Goal: Information Seeking & Learning: Find specific fact

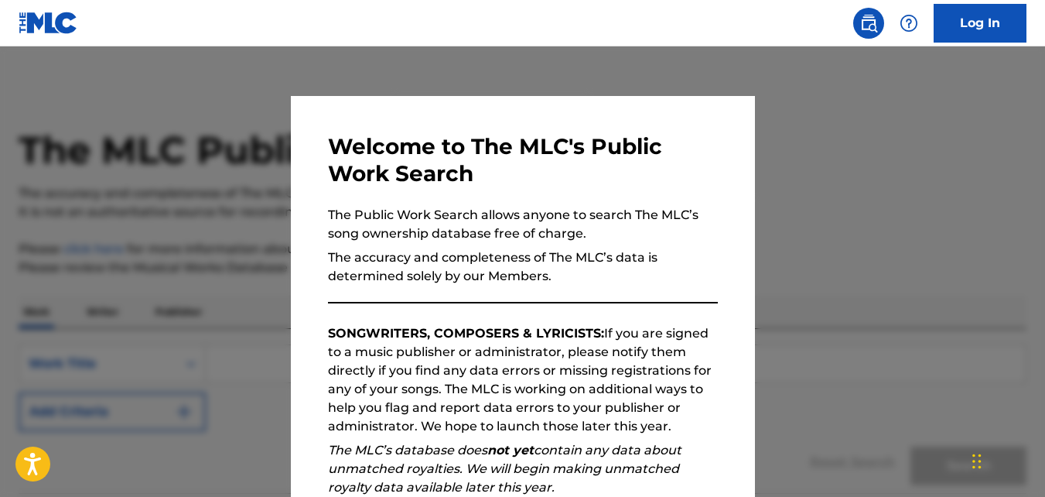
scroll to position [127, 0]
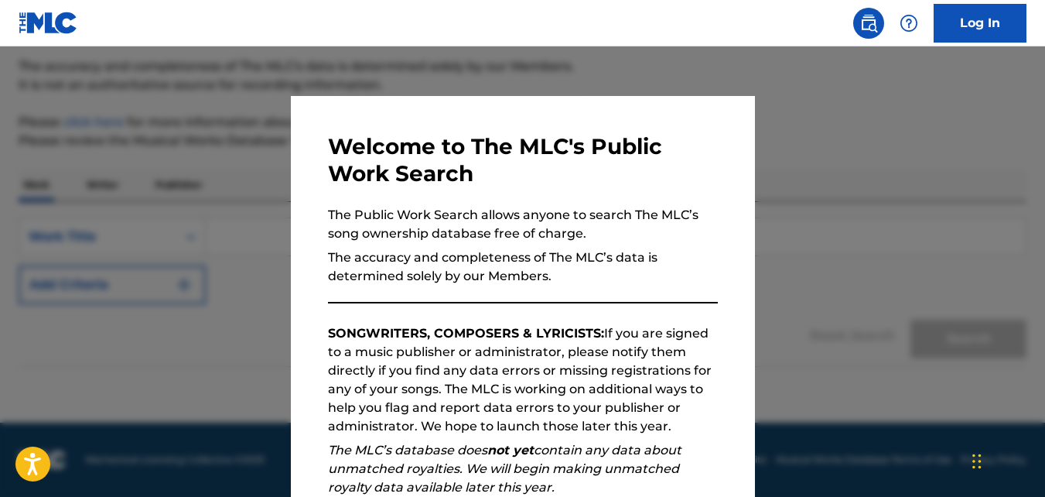
drag, startPoint x: 1013, startPoint y: 317, endPoint x: 1022, endPoint y: 343, distance: 26.9
click at [1015, 357] on div at bounding box center [522, 294] width 1045 height 497
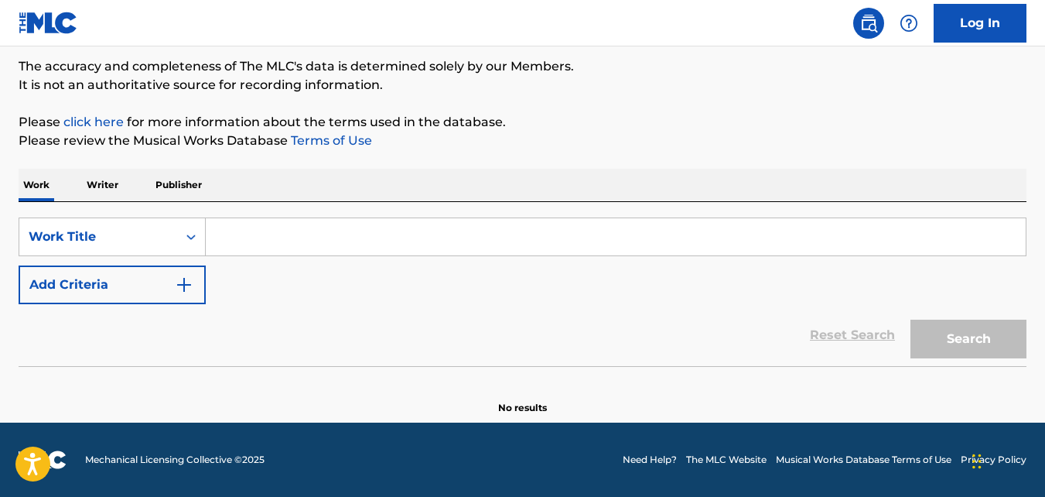
click at [337, 231] on input "Search Form" at bounding box center [616, 236] width 820 height 37
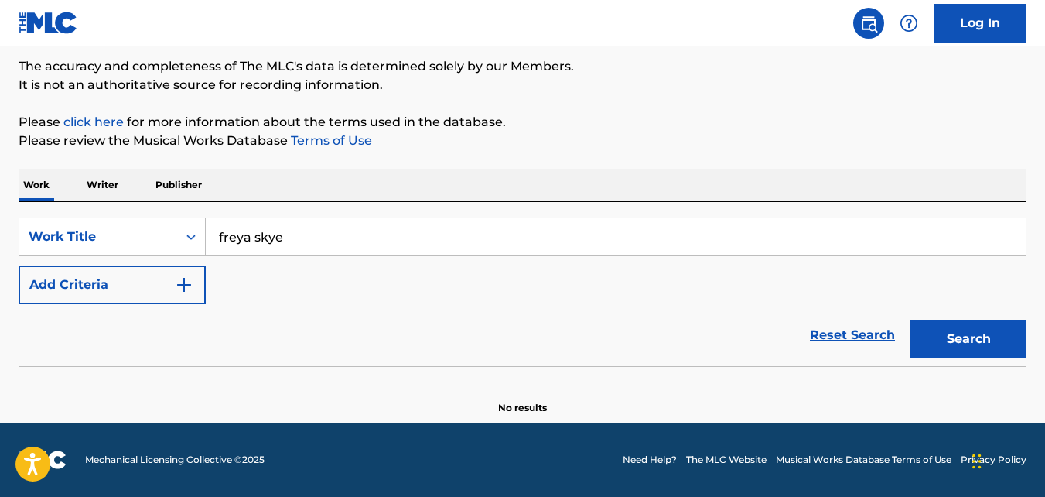
type input "freya skye"
click at [910, 319] on button "Search" at bounding box center [968, 338] width 116 height 39
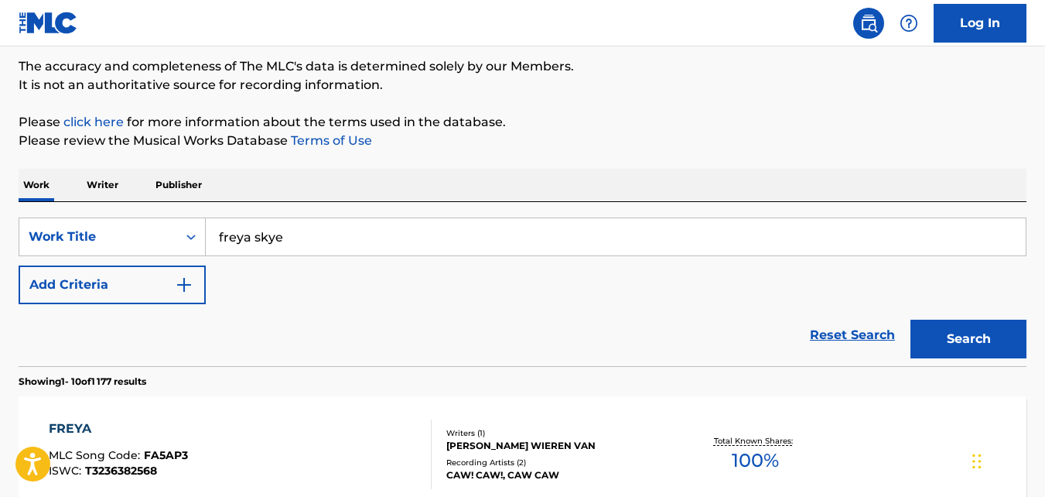
click at [106, 184] on p "Writer" at bounding box center [102, 185] width 41 height 32
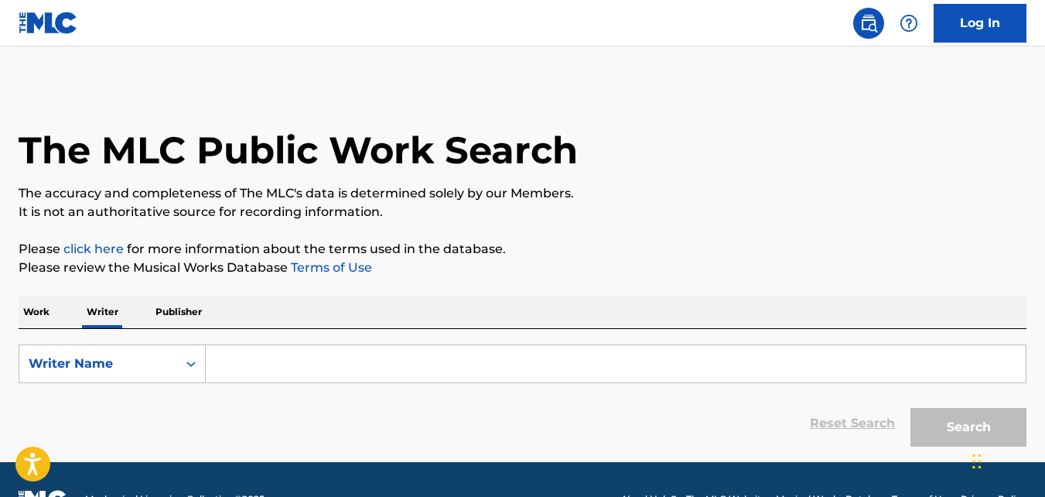
click at [299, 361] on input "Search Form" at bounding box center [616, 363] width 820 height 37
type input "freya skye"
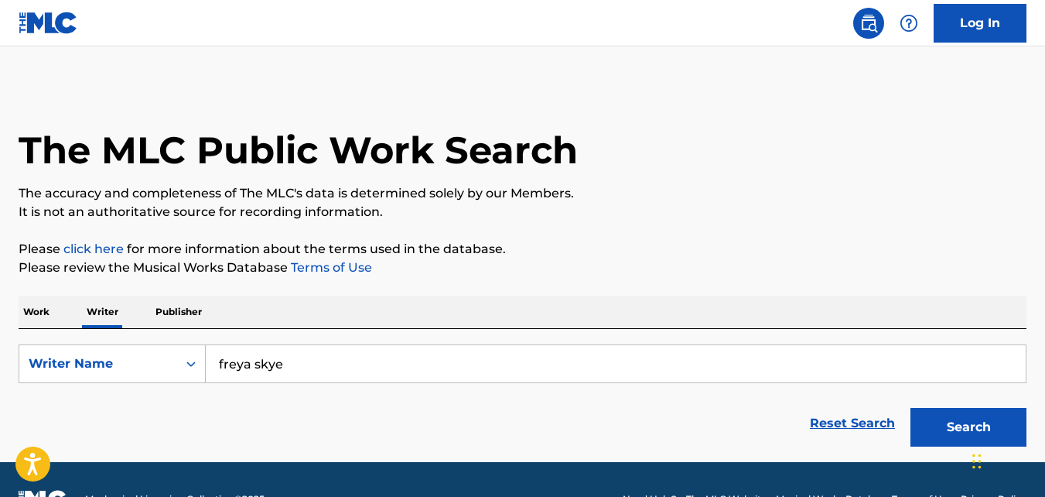
click at [910, 408] on button "Search" at bounding box center [968, 427] width 116 height 39
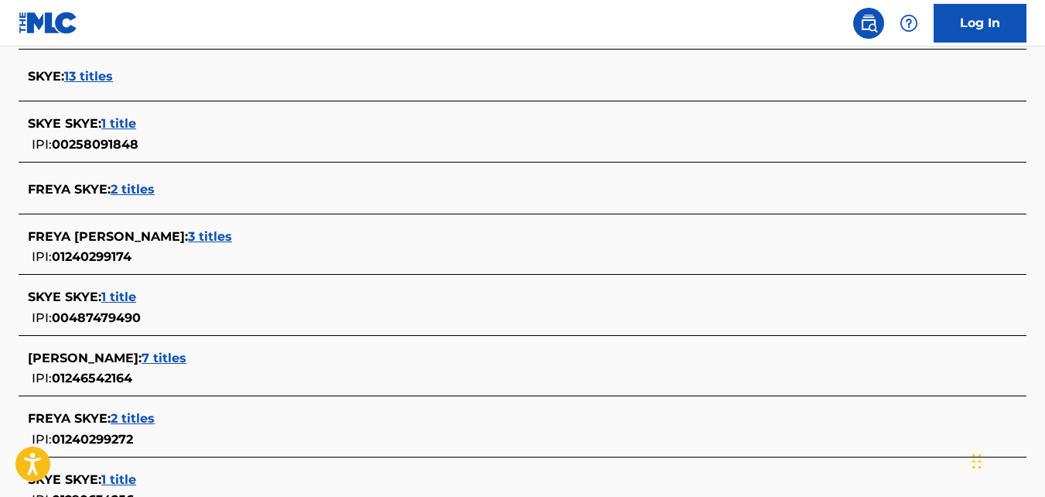
scroll to position [478, 0]
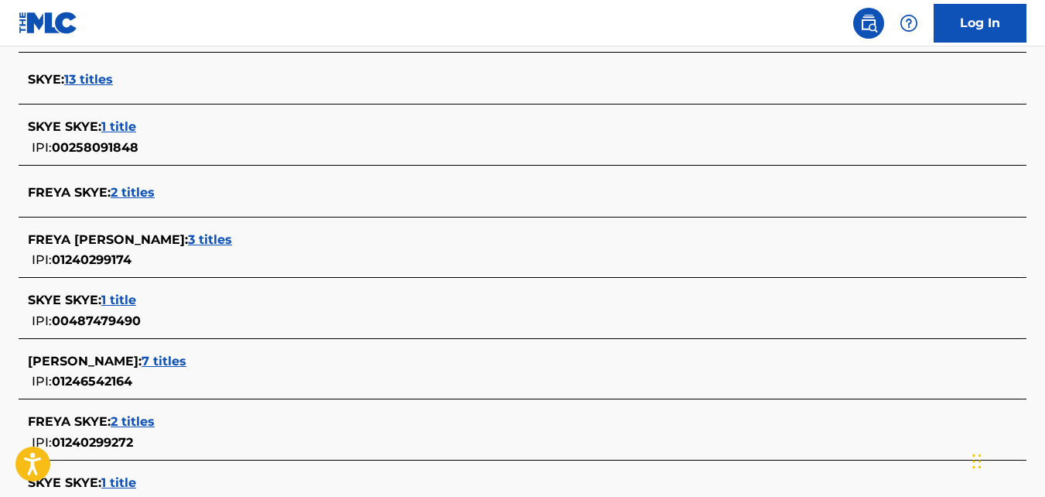
click at [188, 241] on span "3 titles" at bounding box center [210, 239] width 44 height 15
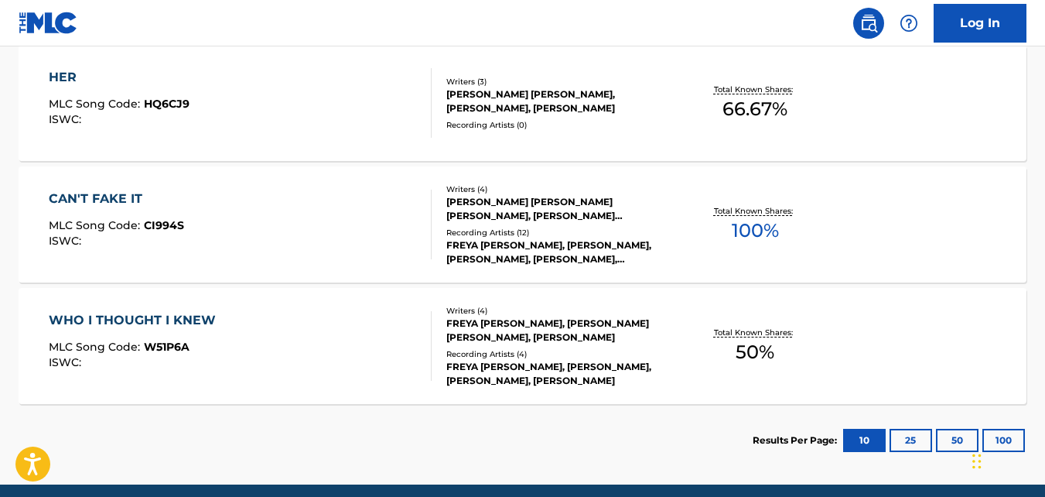
click at [511, 216] on div "[PERSON_NAME] [PERSON_NAME] [PERSON_NAME], [PERSON_NAME] [PERSON_NAME]" at bounding box center [558, 209] width 224 height 28
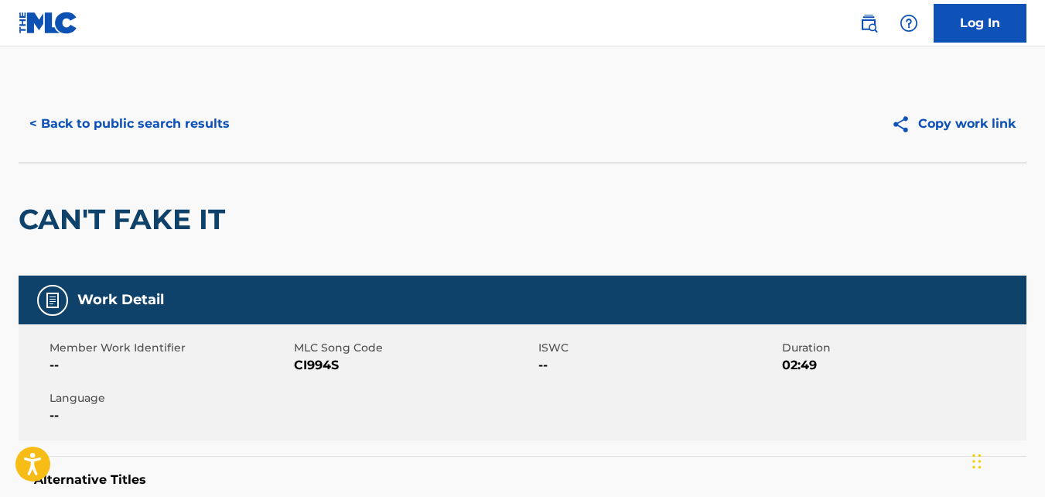
scroll to position [423, 0]
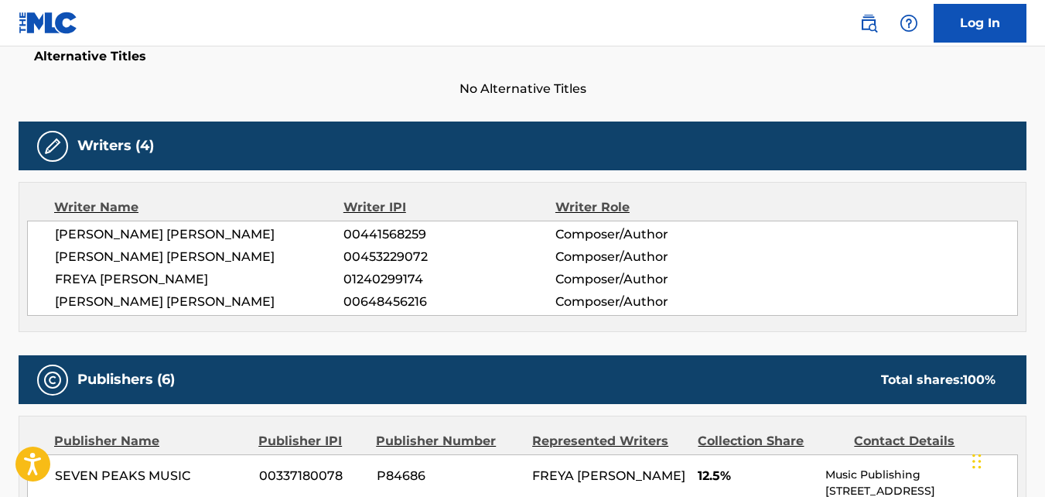
click at [119, 280] on span "FREYA [PERSON_NAME]" at bounding box center [199, 279] width 289 height 19
click at [531, 258] on span "00453229072" at bounding box center [449, 257] width 212 height 19
drag, startPoint x: 345, startPoint y: 277, endPoint x: 453, endPoint y: 271, distance: 108.4
click at [453, 271] on span "01240299174" at bounding box center [449, 279] width 212 height 19
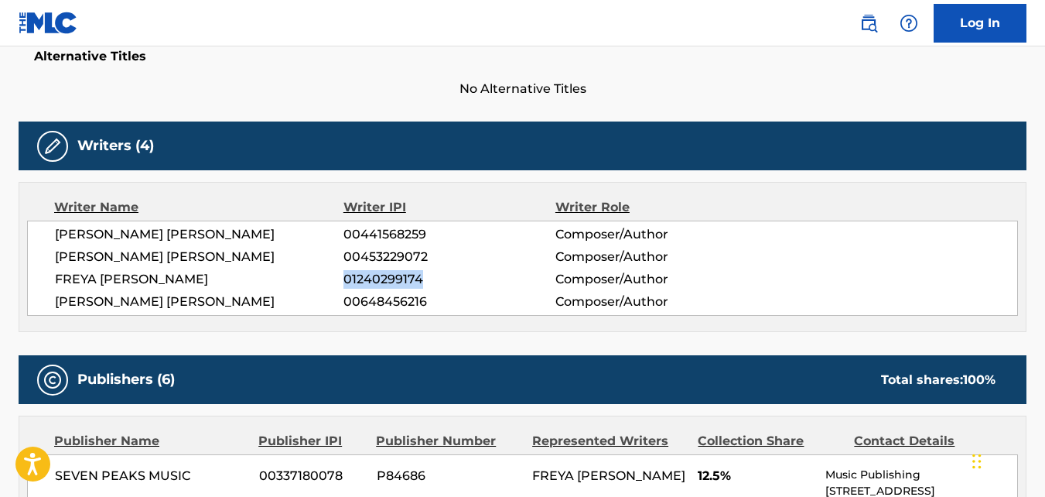
copy span "01240299174"
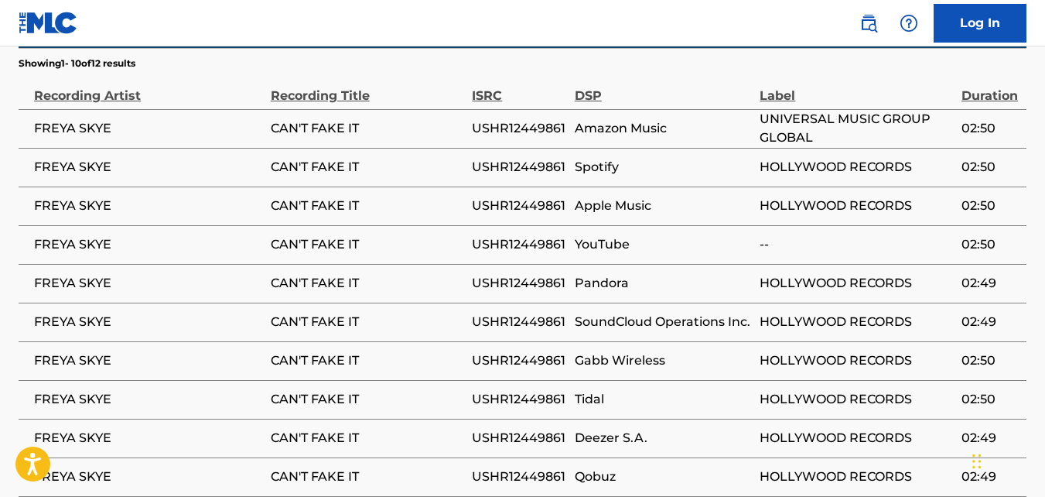
scroll to position [2397, 0]
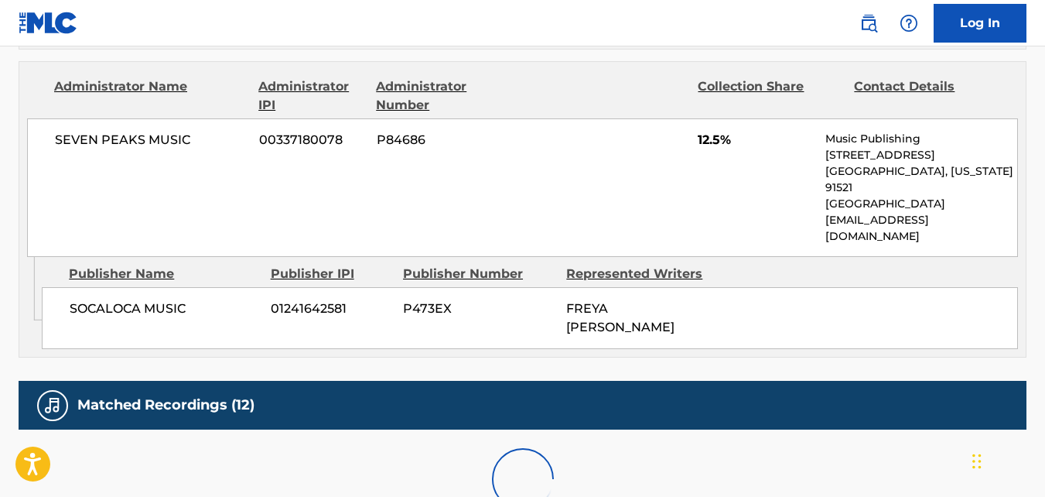
scroll to position [2088, 0]
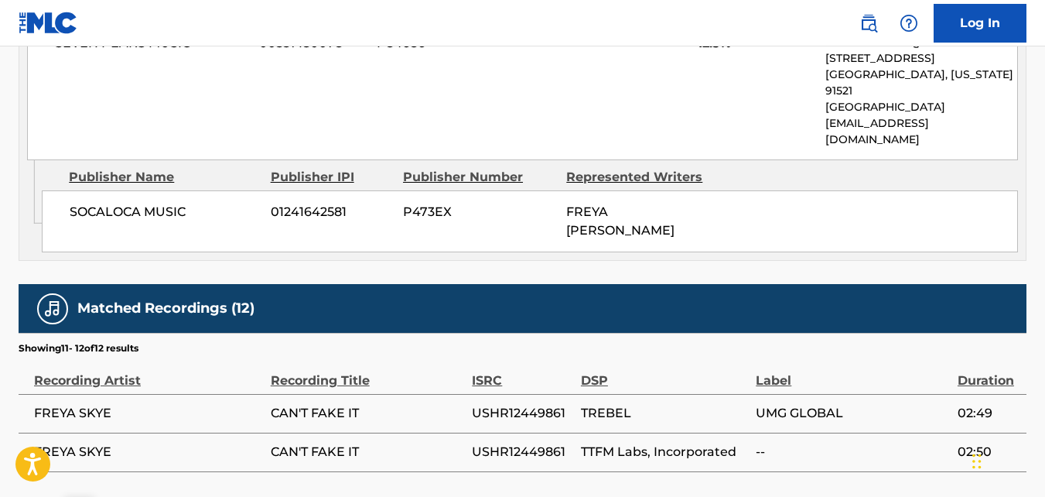
click at [94, 404] on span "FREYA SKYE" at bounding box center [148, 413] width 229 height 19
drag, startPoint x: 94, startPoint y: 282, endPoint x: 84, endPoint y: 255, distance: 28.9
click at [84, 355] on div "Recording Artist" at bounding box center [148, 372] width 229 height 35
click at [86, 355] on div "Recording Artist" at bounding box center [148, 372] width 229 height 35
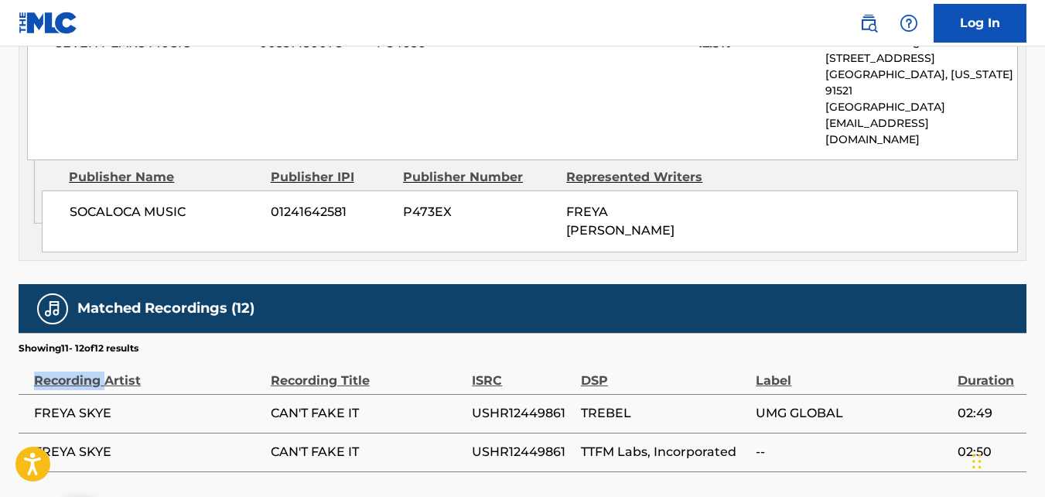
click at [86, 355] on div "Recording Artist" at bounding box center [148, 372] width 229 height 35
drag, startPoint x: 86, startPoint y: 252, endPoint x: 103, endPoint y: 252, distance: 17.0
click at [103, 355] on div "Recording Artist" at bounding box center [148, 372] width 229 height 35
drag, startPoint x: 103, startPoint y: 252, endPoint x: 140, endPoint y: 253, distance: 37.1
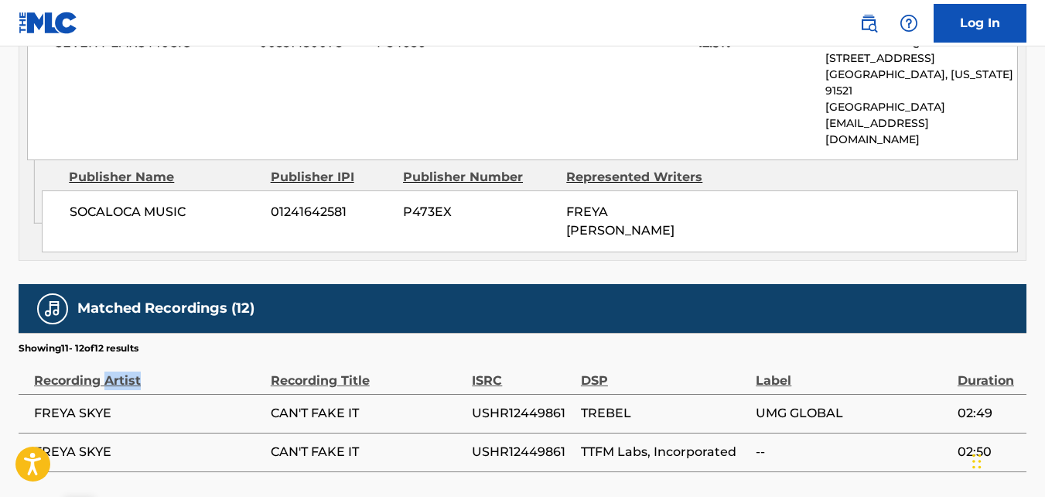
click at [140, 355] on div "Recording Artist" at bounding box center [148, 372] width 229 height 35
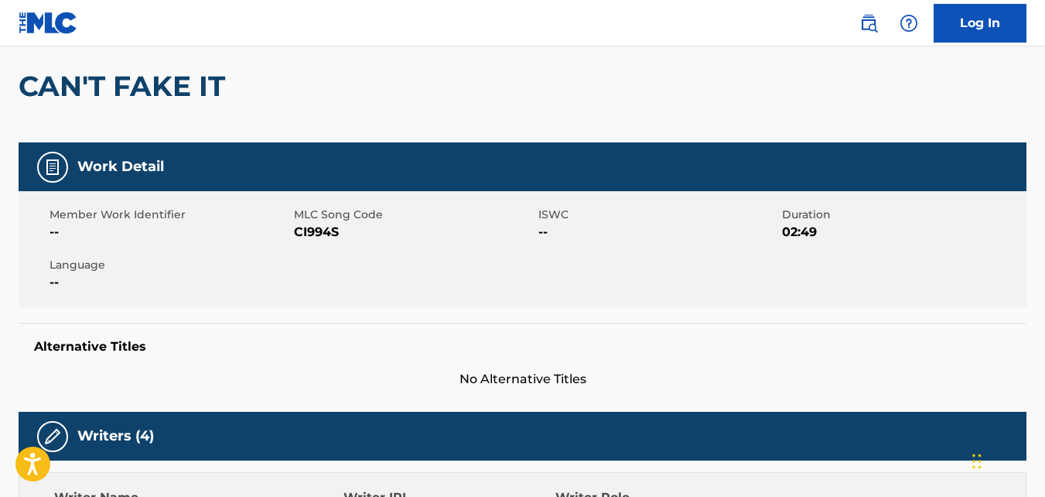
scroll to position [109, 0]
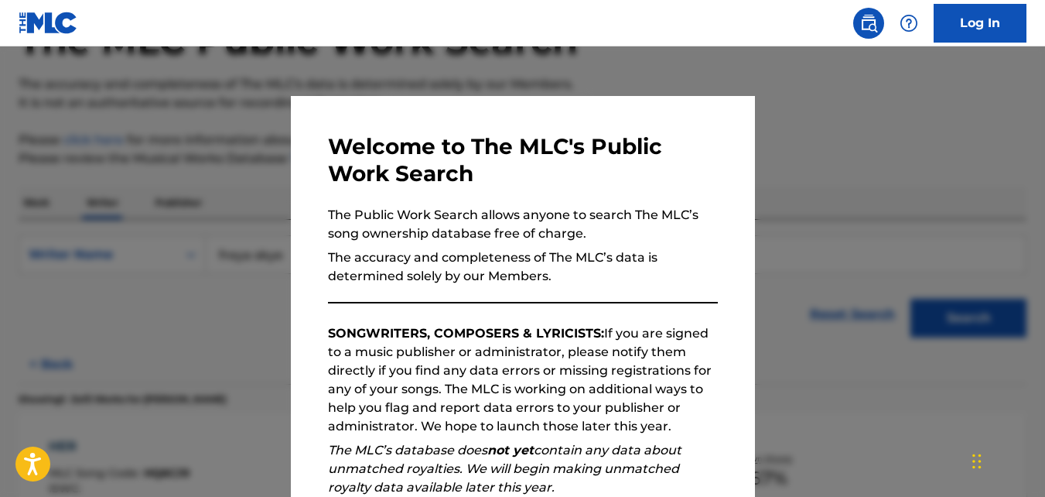
click at [996, 148] on div at bounding box center [522, 294] width 1045 height 497
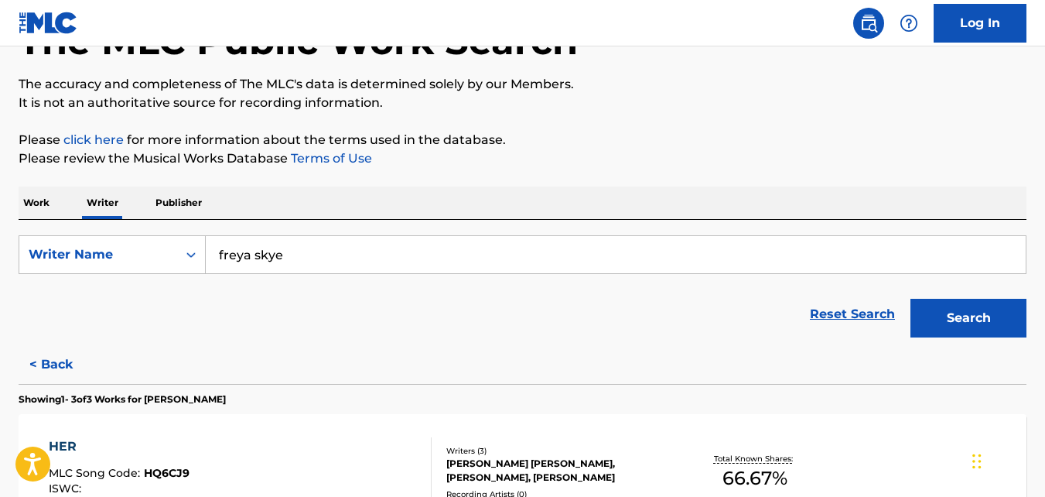
click at [32, 201] on p "Work" at bounding box center [37, 202] width 36 height 32
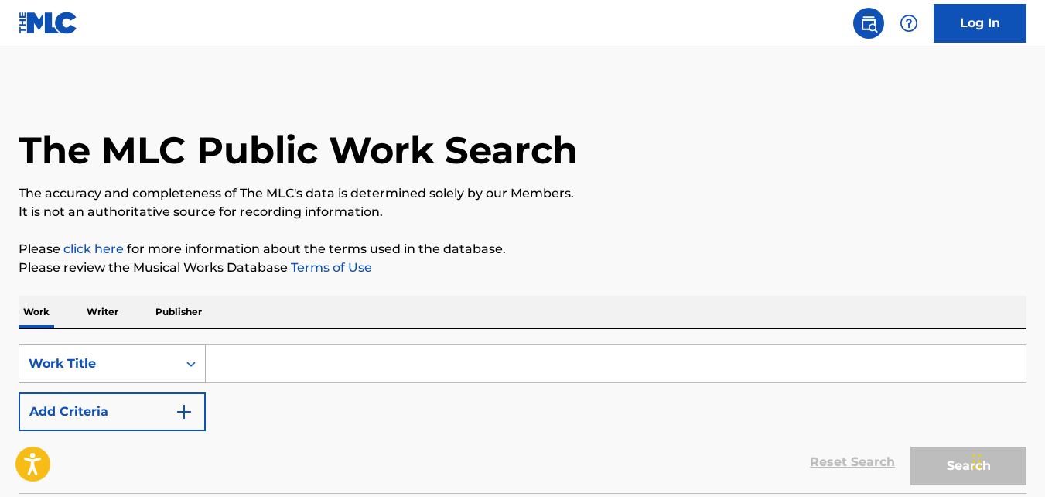
click at [193, 359] on div "Work Title" at bounding box center [112, 363] width 187 height 39
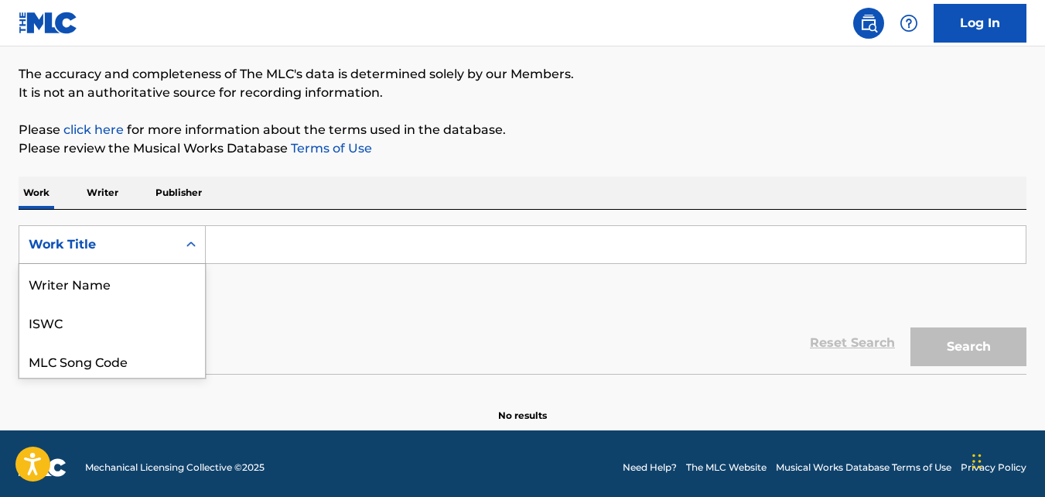
scroll to position [77, 0]
click at [154, 319] on div "Writer IPI" at bounding box center [112, 321] width 186 height 39
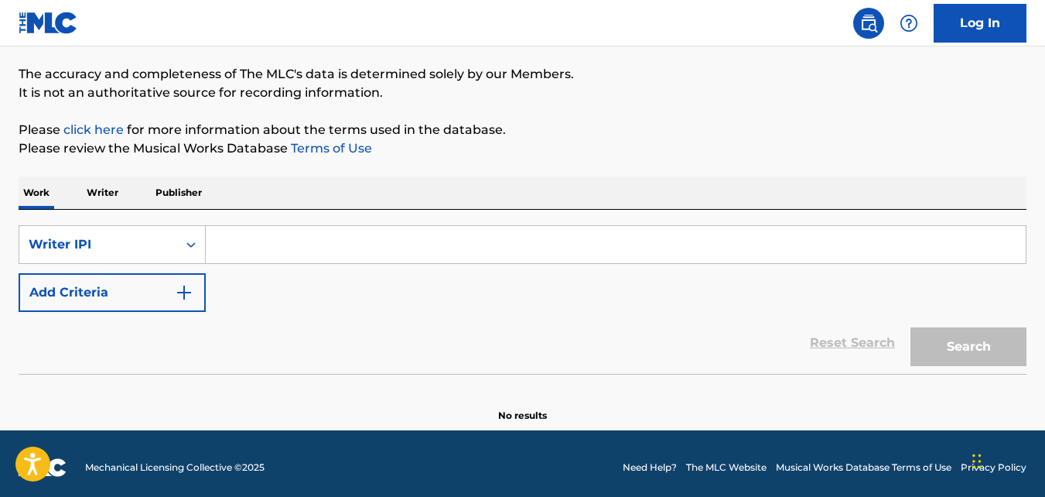
click at [243, 243] on input "Search Form" at bounding box center [616, 244] width 820 height 37
paste input "01240299174"
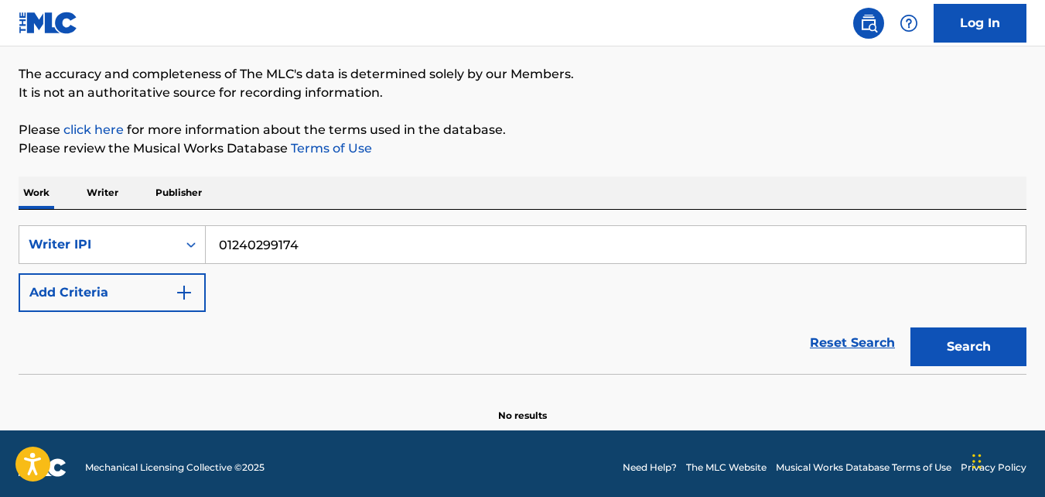
type input "01240299174"
click at [910, 327] on button "Search" at bounding box center [968, 346] width 116 height 39
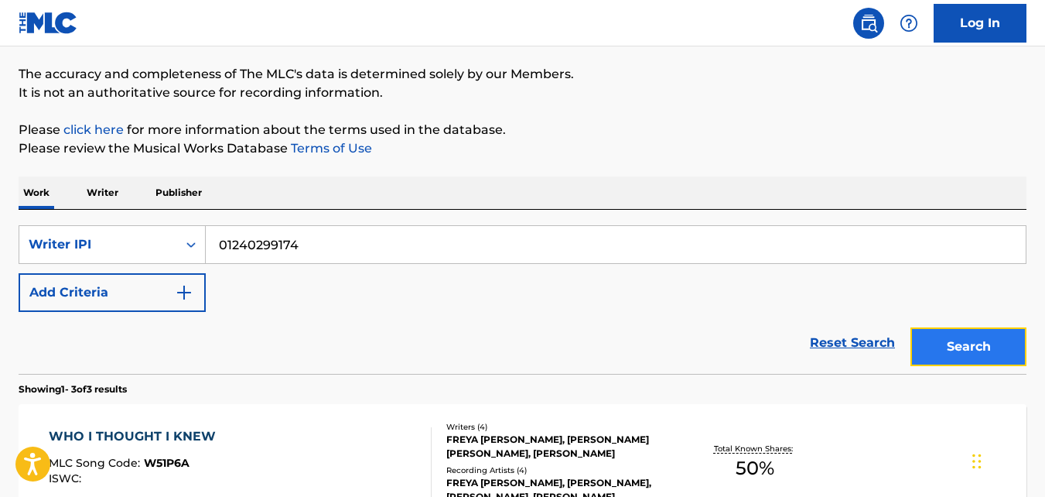
click at [954, 342] on button "Search" at bounding box center [968, 346] width 116 height 39
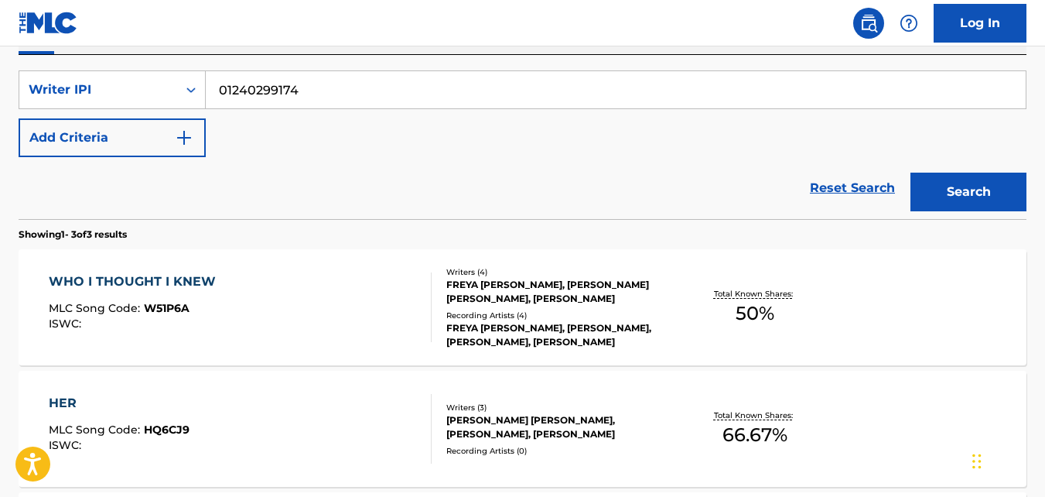
scroll to position [243, 0]
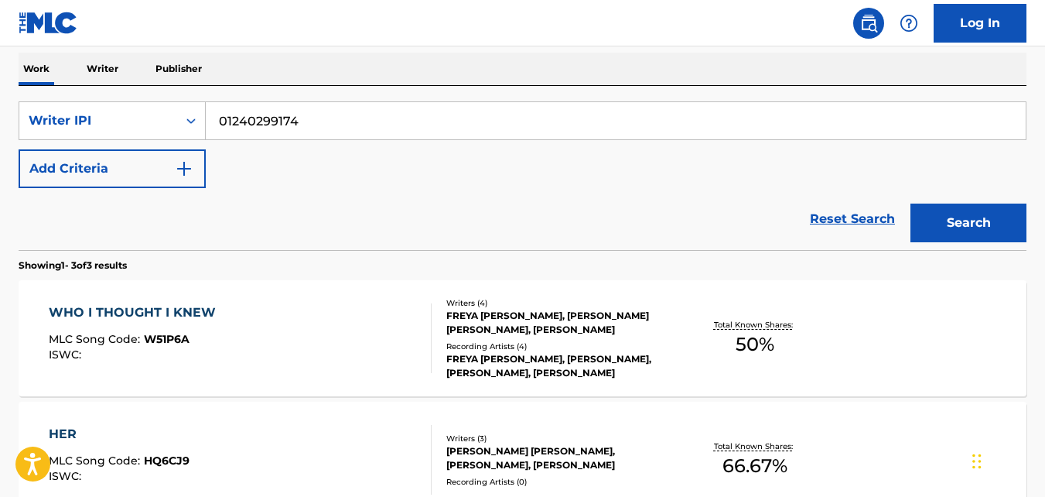
click at [102, 65] on p "Writer" at bounding box center [102, 69] width 41 height 32
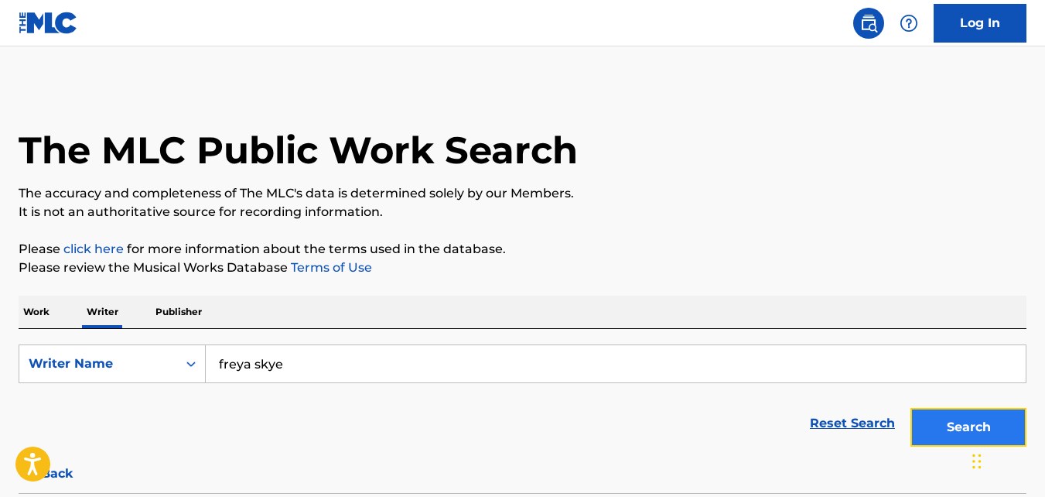
click at [935, 429] on button "Search" at bounding box center [968, 427] width 116 height 39
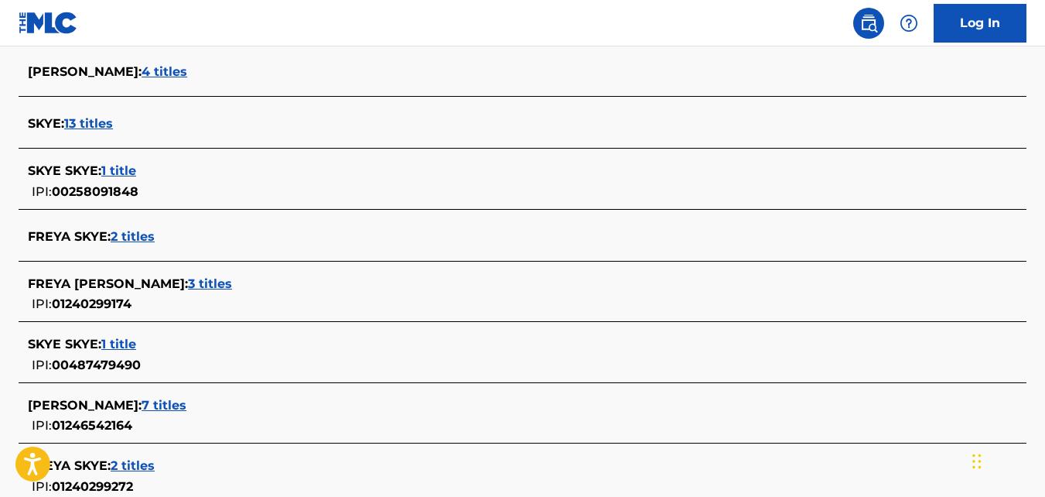
scroll to position [725, 0]
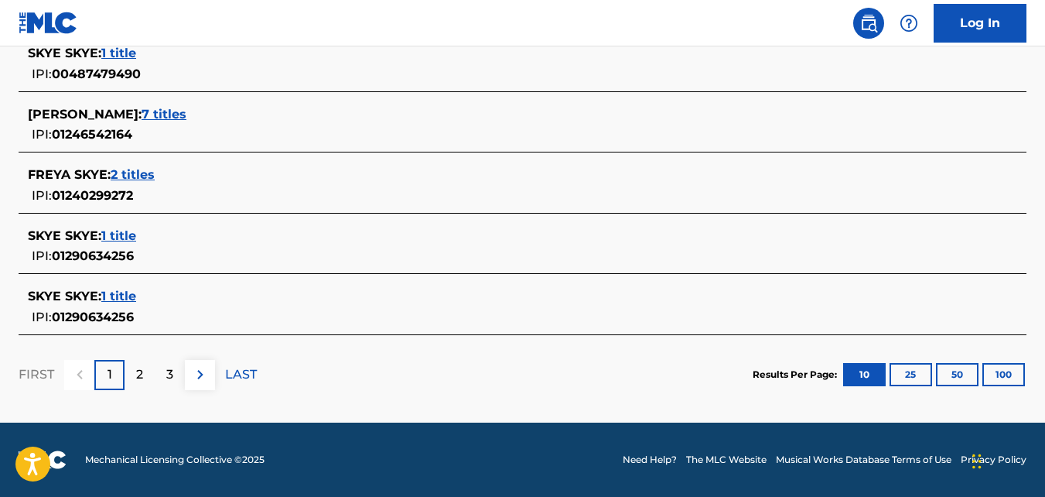
click at [142, 171] on span "2 titles" at bounding box center [133, 174] width 44 height 15
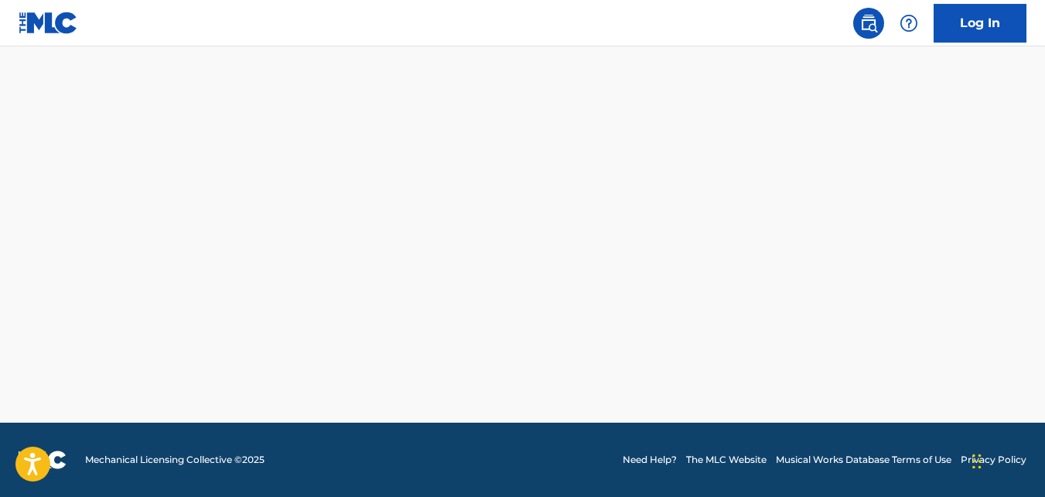
scroll to position [418, 0]
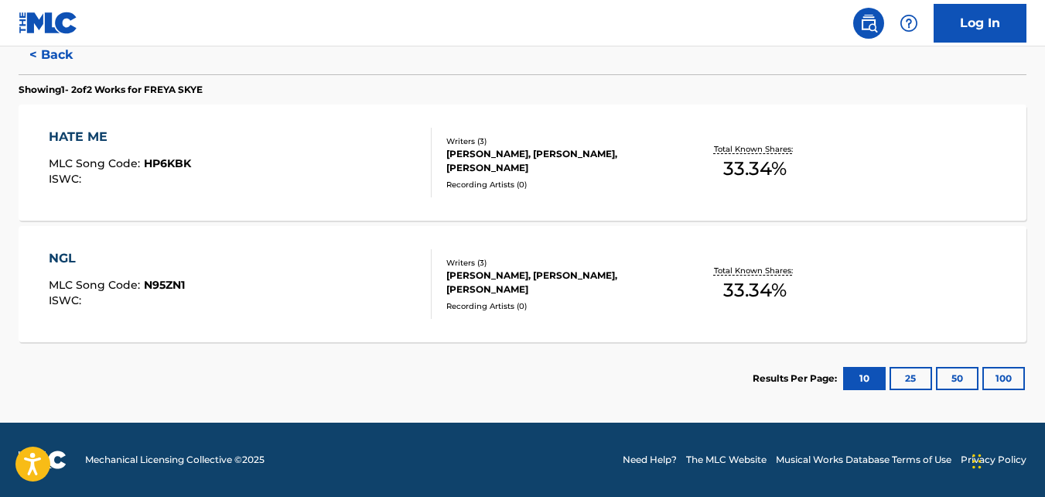
click at [467, 149] on div "[PERSON_NAME], [PERSON_NAME], [PERSON_NAME]" at bounding box center [558, 161] width 224 height 28
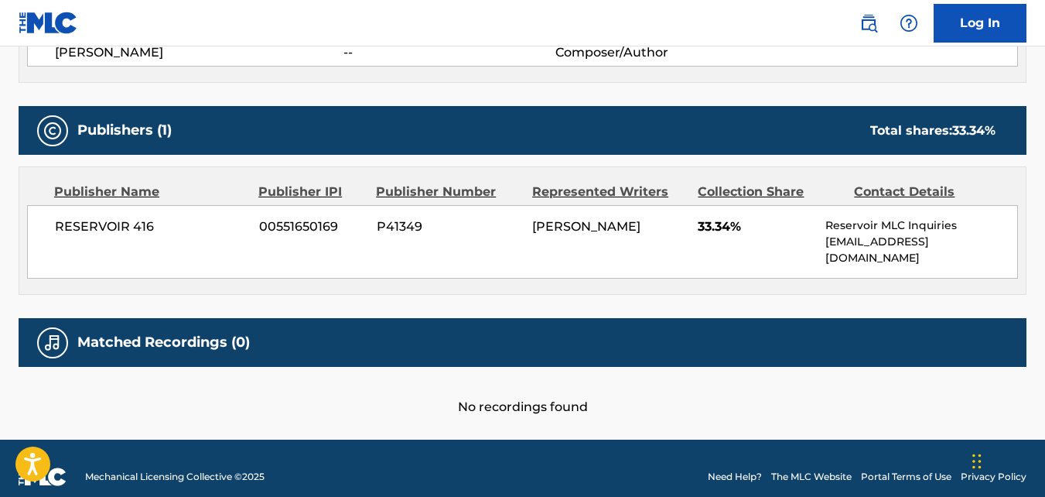
scroll to position [655, 0]
